Goal: Contribute content

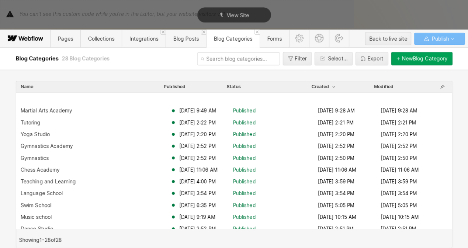
scroll to position [195, 0]
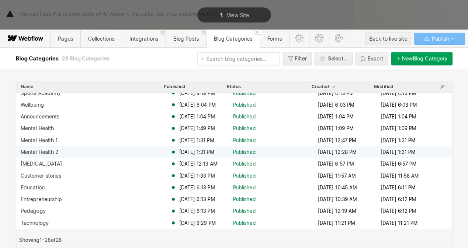
click at [59, 152] on div "Mental Health 2" at bounding box center [96, 152] width 150 height 6
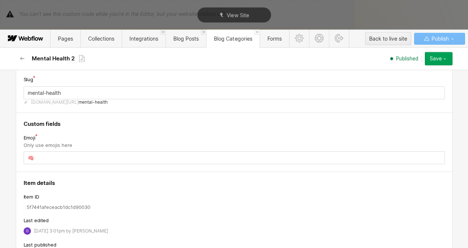
scroll to position [107, 0]
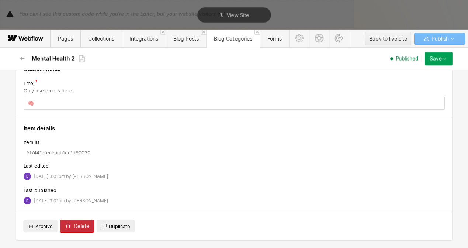
click at [74, 228] on div "Delete" at bounding box center [81, 226] width 15 height 6
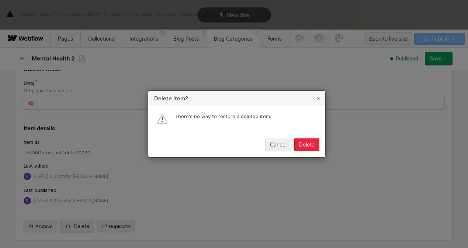
click at [306, 147] on div "Delete" at bounding box center [306, 145] width 15 height 6
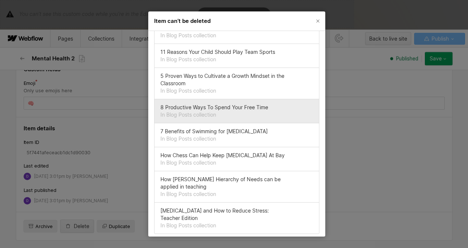
scroll to position [64, 0]
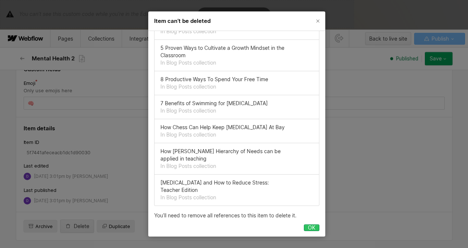
click at [308, 228] on div "OK" at bounding box center [311, 228] width 7 height 6
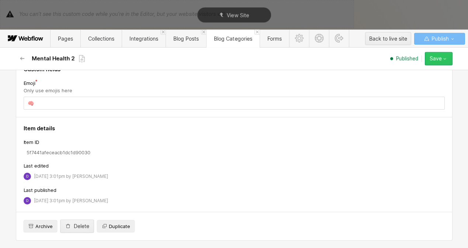
click at [439, 56] on div "Save" at bounding box center [436, 59] width 12 height 6
click at [163, 84] on div "Emoji" at bounding box center [234, 83] width 421 height 8
